Goal: Navigation & Orientation: Find specific page/section

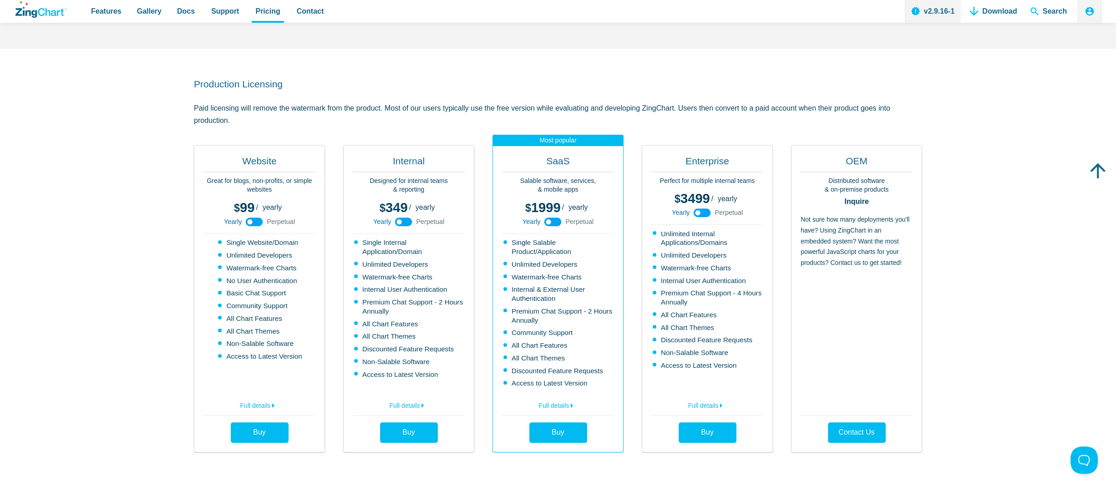
click at [407, 222] on use "App Content" at bounding box center [403, 221] width 17 height 9
click at [406, 222] on icon "App Content" at bounding box center [403, 222] width 20 height 20
click at [406, 222] on use "App Content" at bounding box center [403, 221] width 17 height 9
click at [405, 222] on icon "App Content" at bounding box center [403, 222] width 20 height 20
click at [405, 222] on use "App Content" at bounding box center [403, 221] width 17 height 9
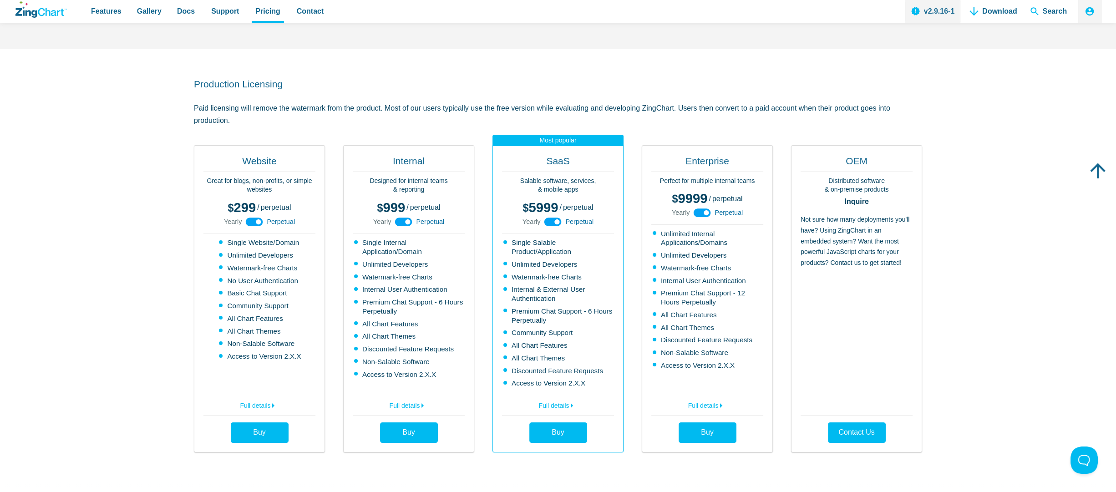
click at [405, 222] on icon "App Content" at bounding box center [403, 222] width 20 height 20
click at [405, 222] on use "App Content" at bounding box center [403, 221] width 17 height 9
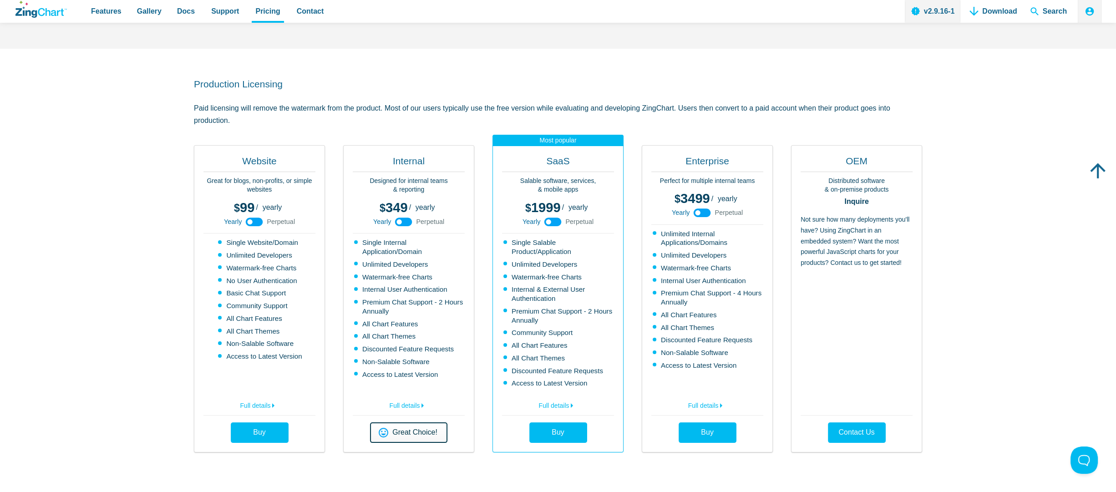
click at [405, 433] on span "Great Choice!" at bounding box center [414, 432] width 45 height 7
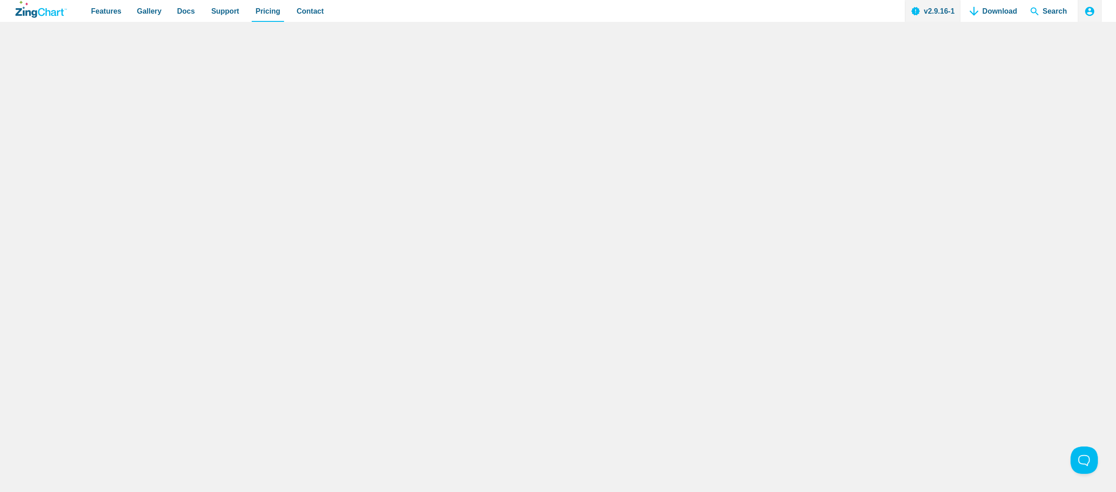
click at [1092, 11] on icon "App Header" at bounding box center [1089, 11] width 9 height 9
click at [1088, 13] on icon "App Header" at bounding box center [1089, 11] width 11 height 11
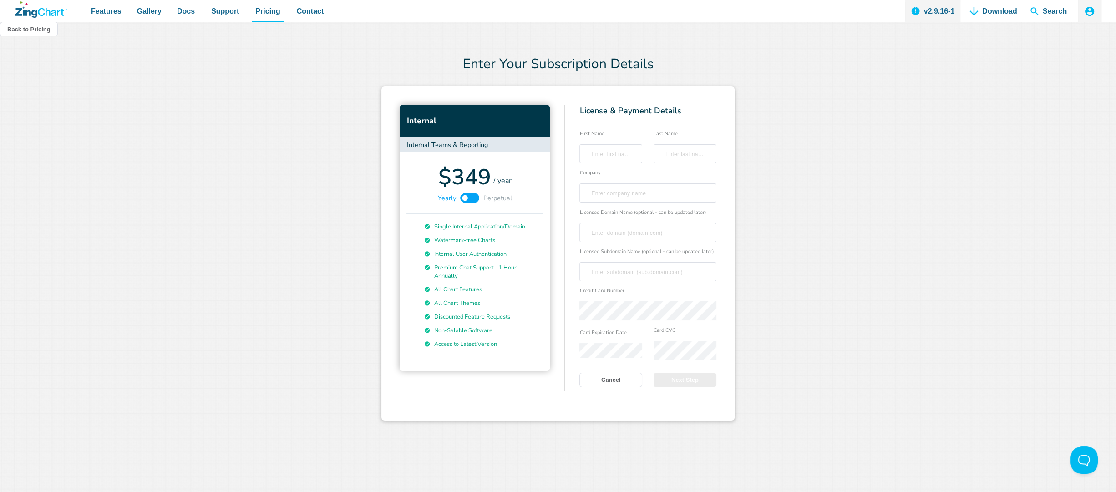
click at [1092, 10] on icon "App Header" at bounding box center [1089, 11] width 9 height 9
click at [23, 6] on div "App Header" at bounding box center [558, 246] width 1116 height 492
click at [23, 10] on icon "ZingChart Logo. Click to return to the homepage" at bounding box center [25, 13] width 21 height 10
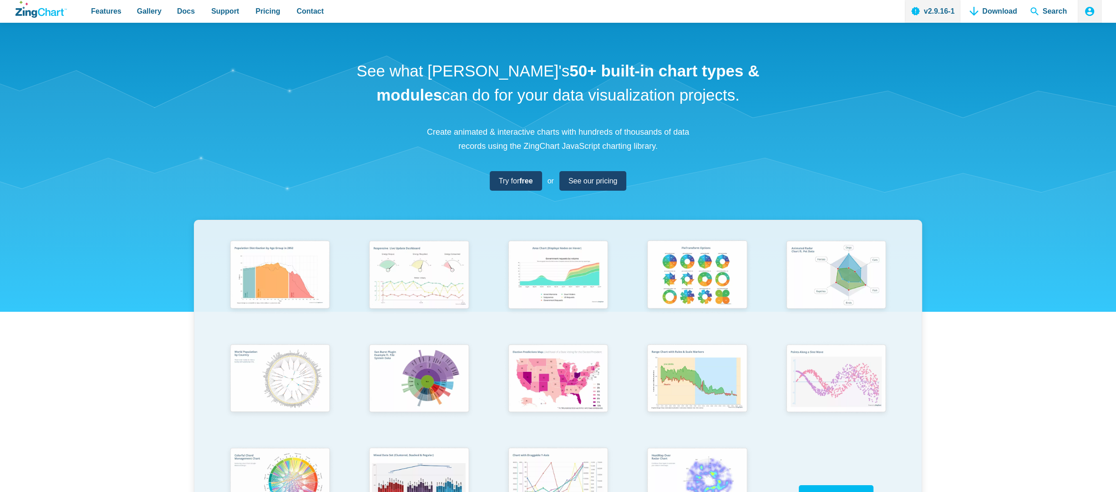
click at [1084, 8] on icon "App Header" at bounding box center [1089, 11] width 11 height 11
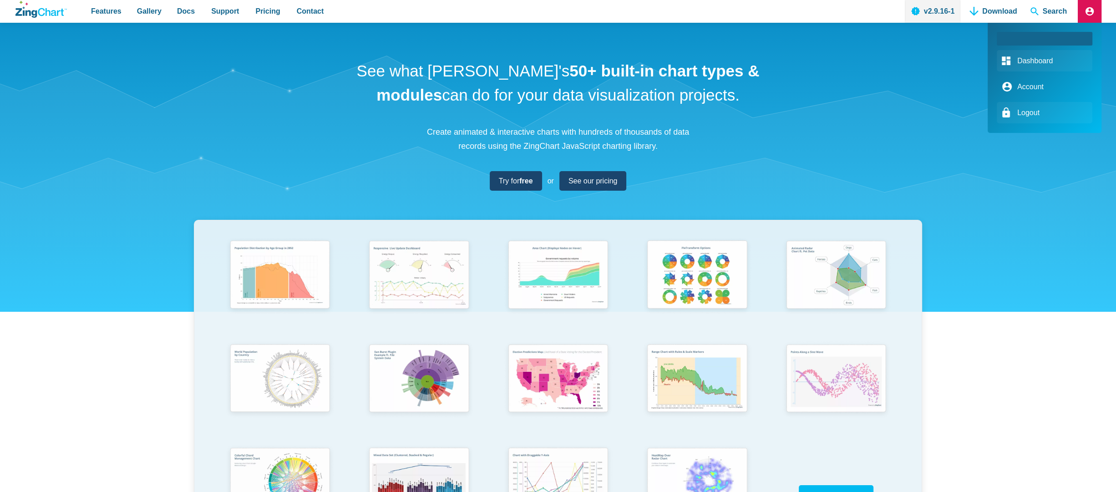
click at [1026, 84] on link "Account" at bounding box center [1044, 86] width 96 height 21
click at [1038, 57] on link "Dashboard" at bounding box center [1044, 60] width 96 height 21
